Goal: Answer question/provide support

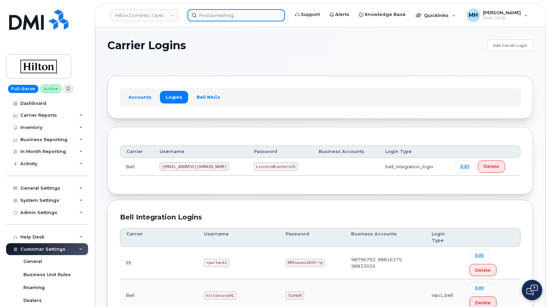
click at [237, 21] on input at bounding box center [236, 15] width 98 height 12
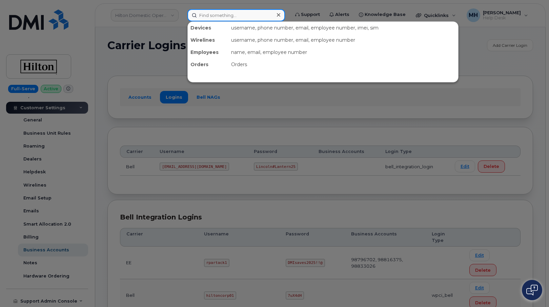
paste input "[PERSON_NAME]'"
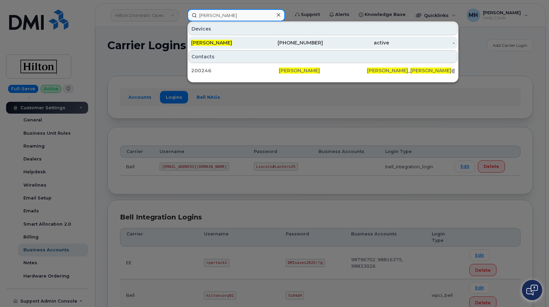
type input "[PERSON_NAME]"
click at [257, 43] on div "[PHONE_NUMBER]" at bounding box center [290, 42] width 66 height 7
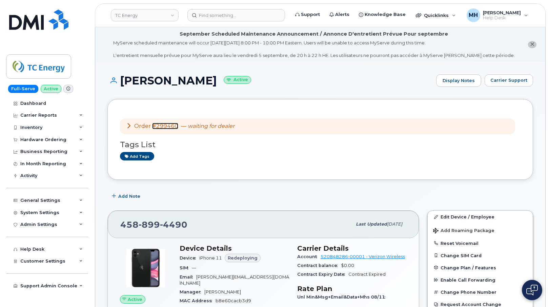
click at [171, 125] on link "#299460" at bounding box center [165, 126] width 26 height 6
click at [512, 79] on span "Carrier Support" at bounding box center [508, 80] width 37 height 6
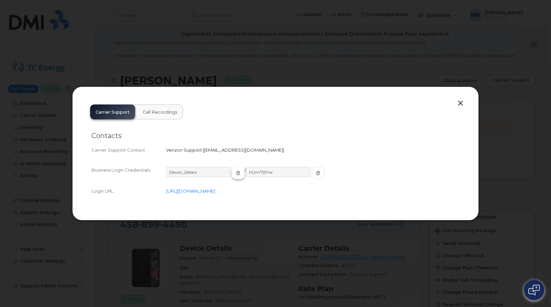
click at [235, 173] on span "button" at bounding box center [238, 173] width 6 height 6
click at [316, 174] on icon "button" at bounding box center [318, 173] width 4 height 4
drag, startPoint x: 14, startPoint y: 69, endPoint x: 113, endPoint y: 0, distance: 120.7
click at [14, 69] on div at bounding box center [275, 153] width 551 height 307
